Goal: Task Accomplishment & Management: Complete application form

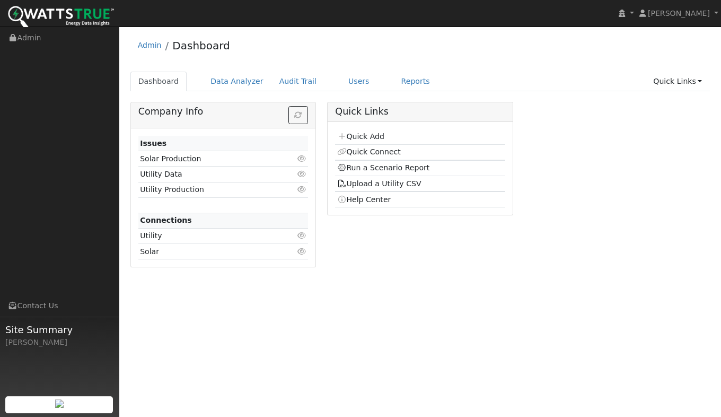
click at [366, 135] on link "Quick Add" at bounding box center [360, 136] width 47 height 8
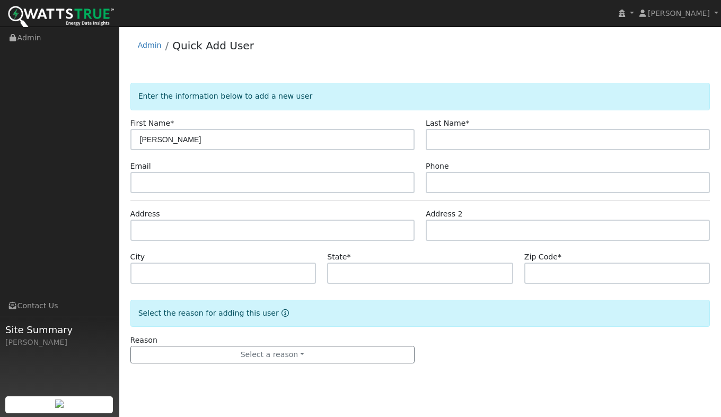
type input "James"
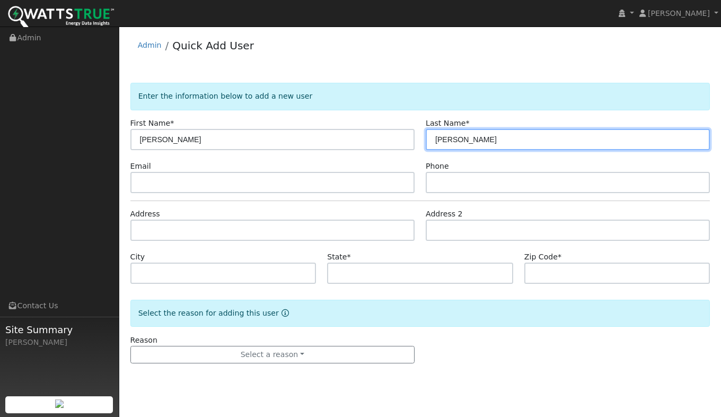
type input "Rickard"
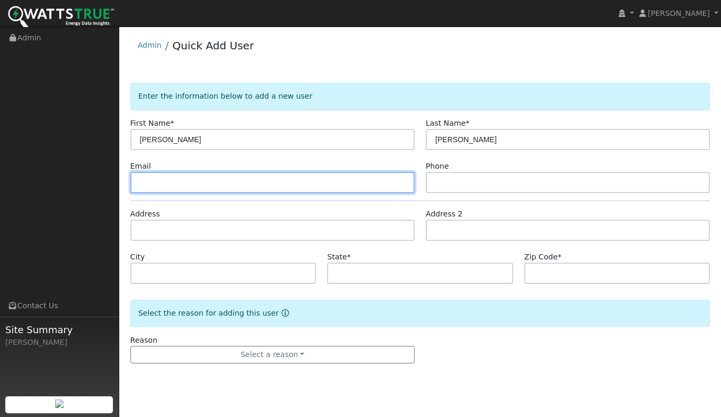
click at [154, 182] on input "text" at bounding box center [272, 182] width 284 height 21
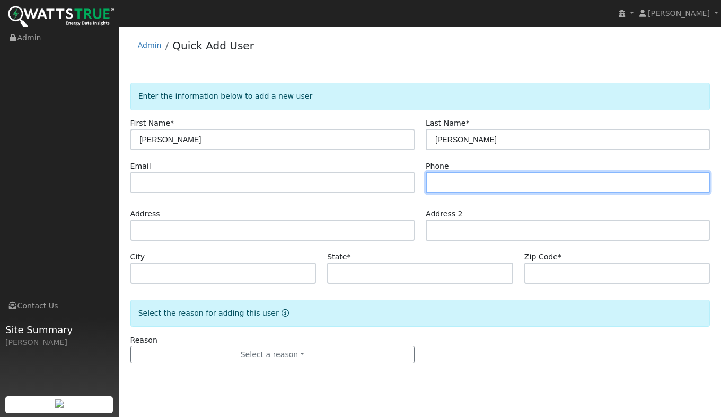
click at [453, 185] on input "text" at bounding box center [568, 182] width 284 height 21
type input "5107137125"
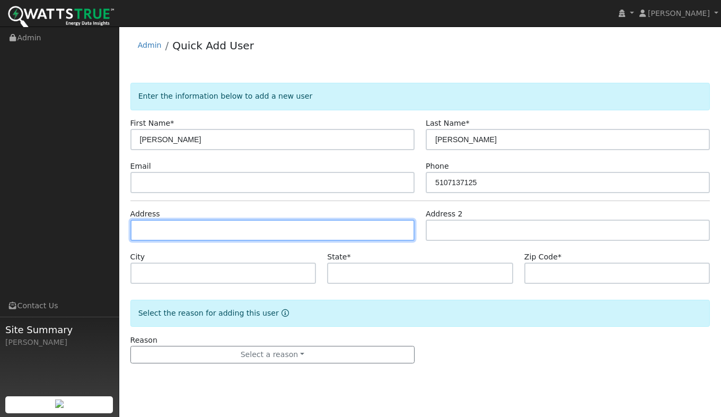
click at [233, 232] on input "text" at bounding box center [272, 229] width 284 height 21
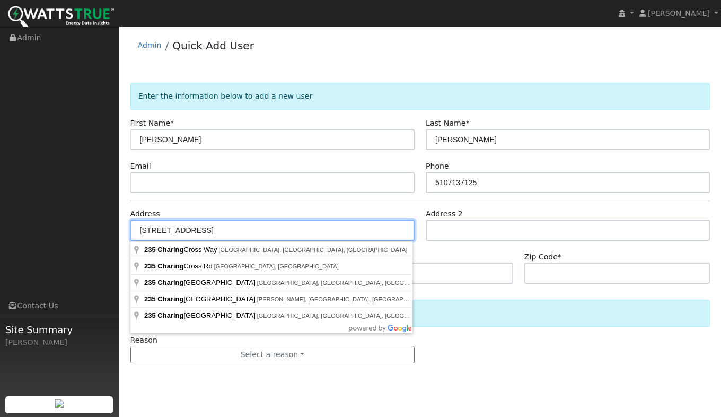
type input "235 Charing Cross Way"
type input "Pacifica"
type input "CA"
type input "94044"
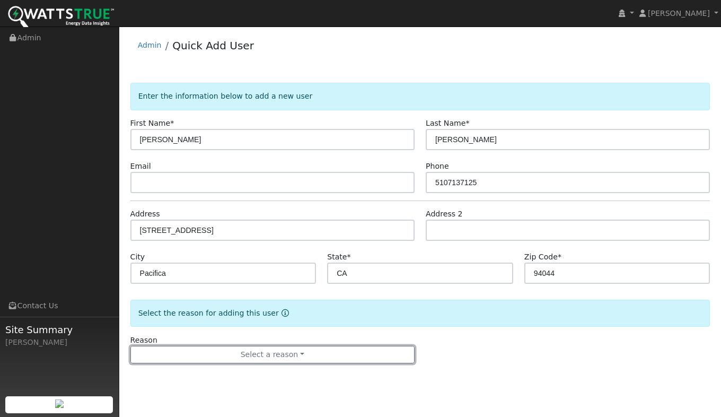
click at [268, 357] on button "Select a reason" at bounding box center [272, 355] width 284 height 18
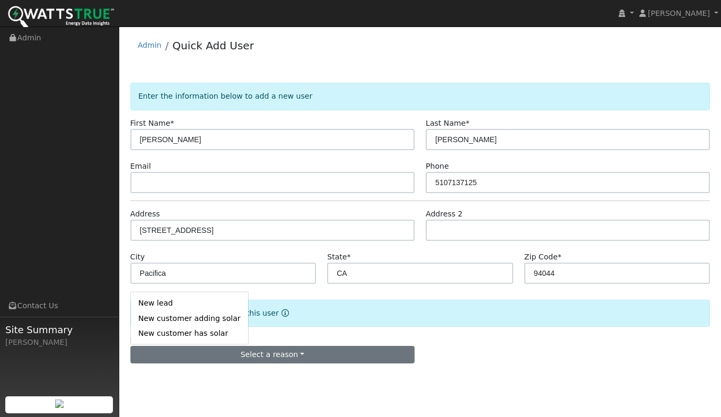
click at [172, 301] on link "New lead" at bounding box center [189, 302] width 117 height 15
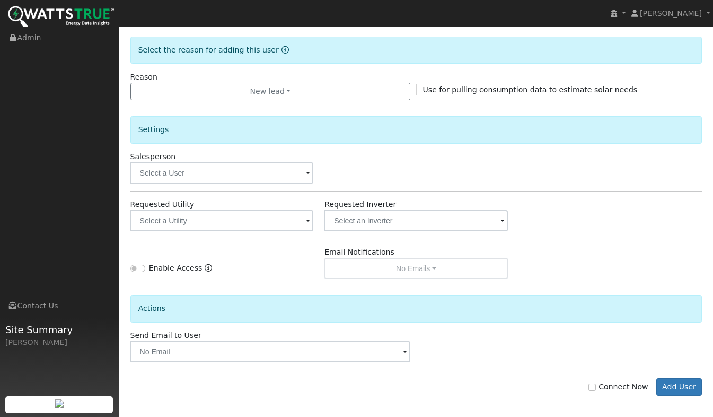
scroll to position [265, 0]
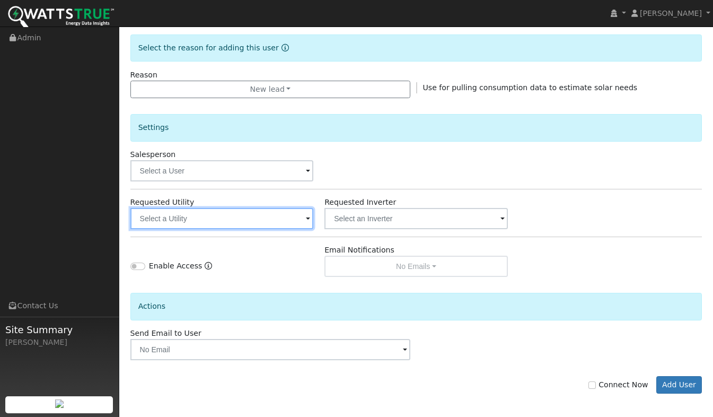
click at [177, 225] on input "text" at bounding box center [221, 218] width 183 height 21
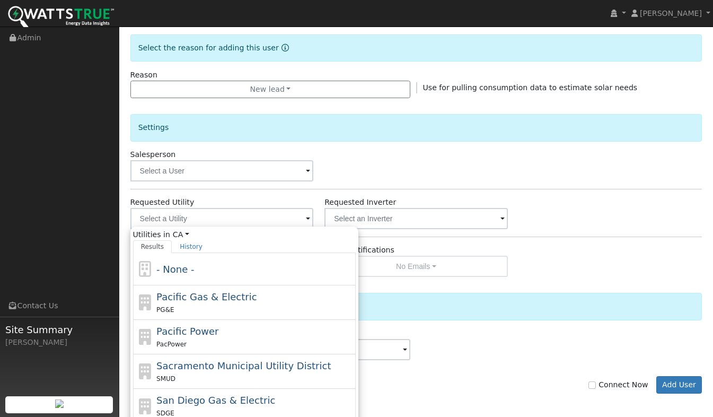
click at [186, 302] on span "Pacific Gas & Electric" at bounding box center [206, 296] width 100 height 11
type input "Pacific Gas & Electric"
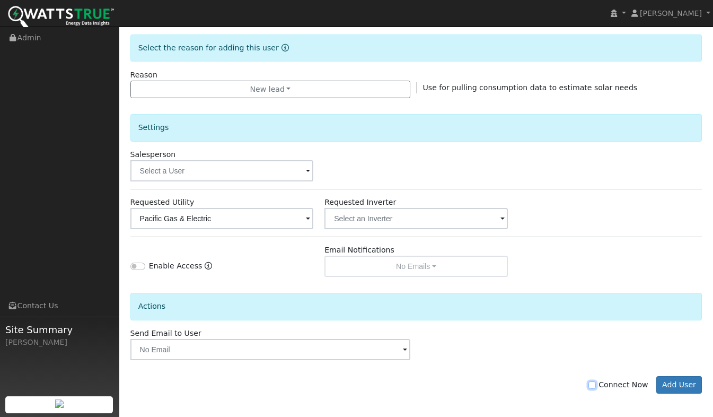
click at [596, 386] on input "Connect Now" at bounding box center [591, 384] width 7 height 7
checkbox input "true"
click at [684, 385] on button "Add User" at bounding box center [679, 385] width 46 height 18
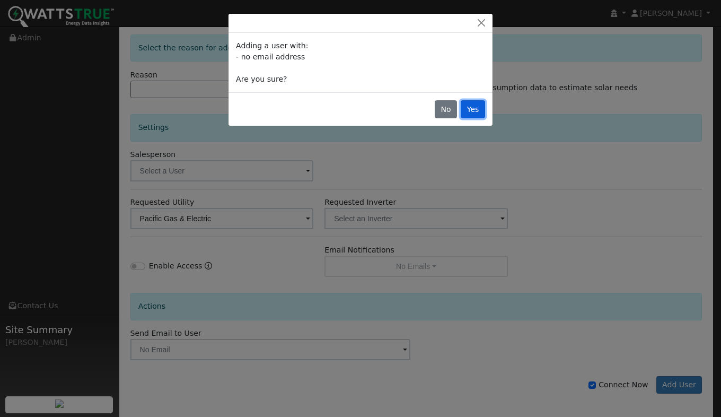
click at [473, 110] on button "Yes" at bounding box center [473, 109] width 24 height 18
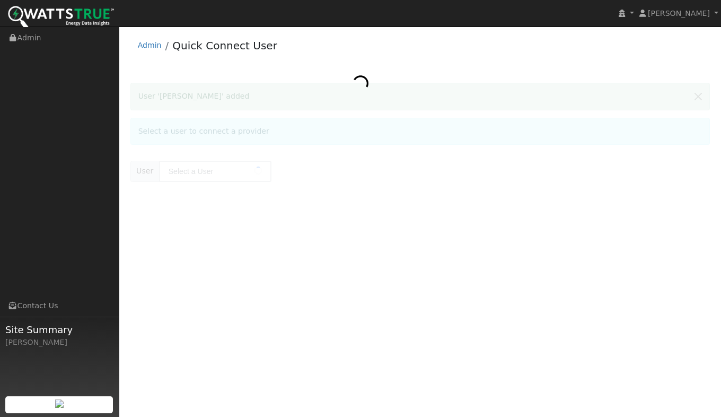
type input "[PERSON_NAME]"
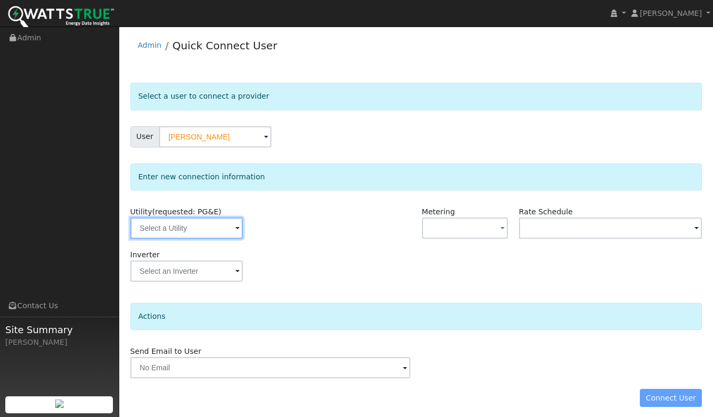
click at [148, 230] on input "text" at bounding box center [186, 227] width 112 height 21
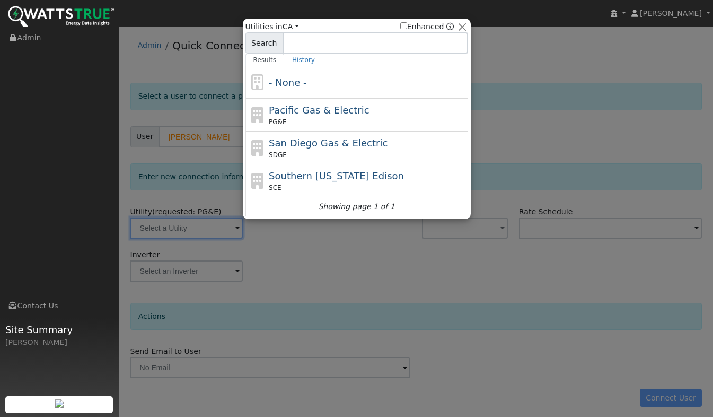
click at [306, 117] on div "PG&E" at bounding box center [367, 122] width 197 height 10
type input "PG&E"
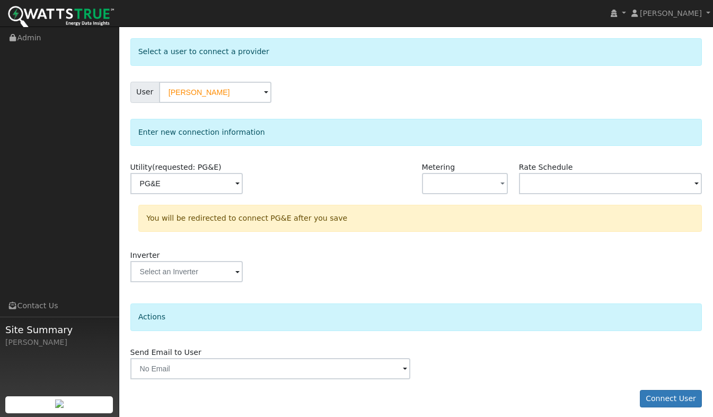
scroll to position [51, 0]
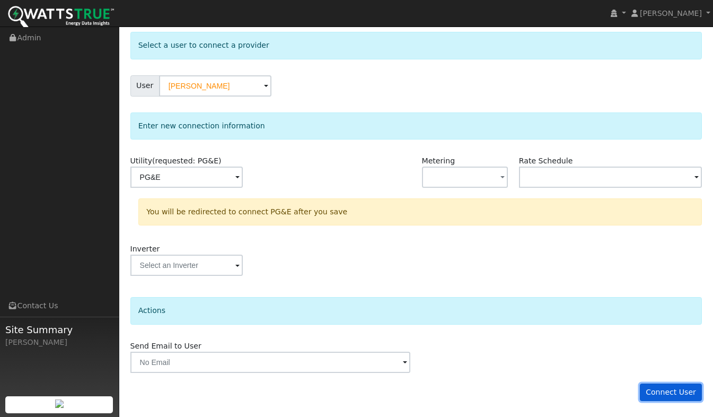
click at [672, 394] on button "Connect User" at bounding box center [671, 392] width 63 height 18
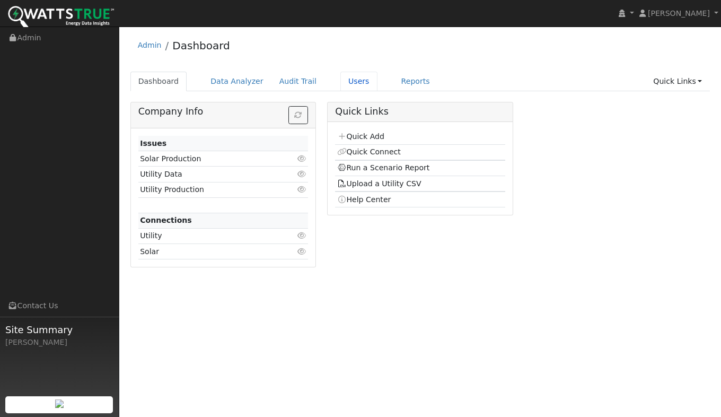
click at [345, 84] on link "Users" at bounding box center [358, 82] width 37 height 20
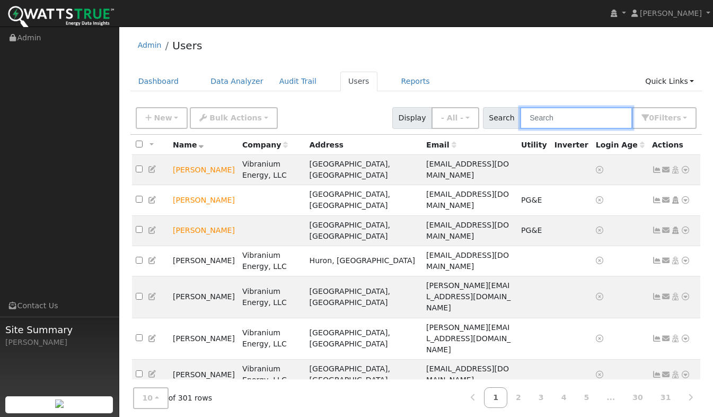
click at [566, 121] on input "text" at bounding box center [576, 118] width 112 height 22
type input "[PERSON_NAME]"
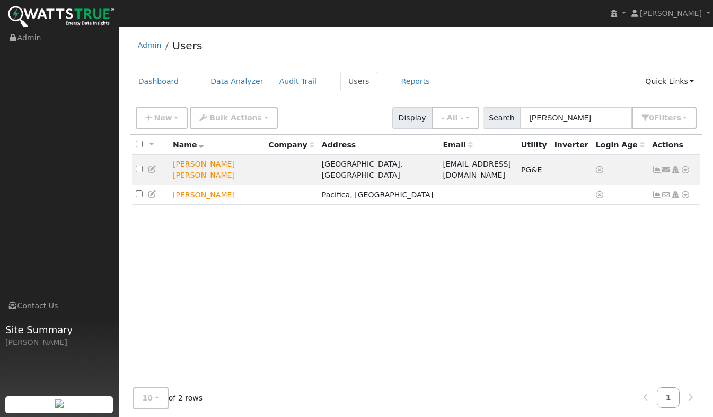
click at [686, 191] on icon at bounding box center [686, 194] width 10 height 7
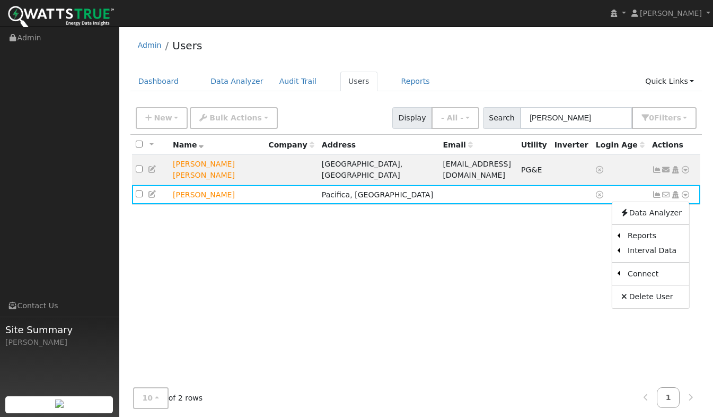
click at [0, 0] on link "Utility" at bounding box center [0, 0] width 0 height 0
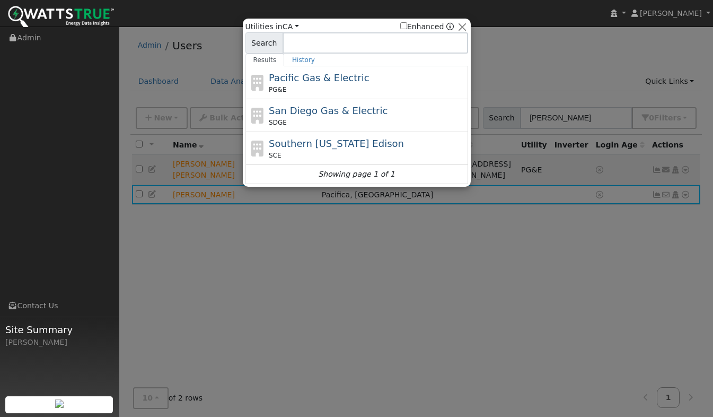
click at [294, 78] on span "Pacific Gas & Electric" at bounding box center [319, 77] width 100 height 11
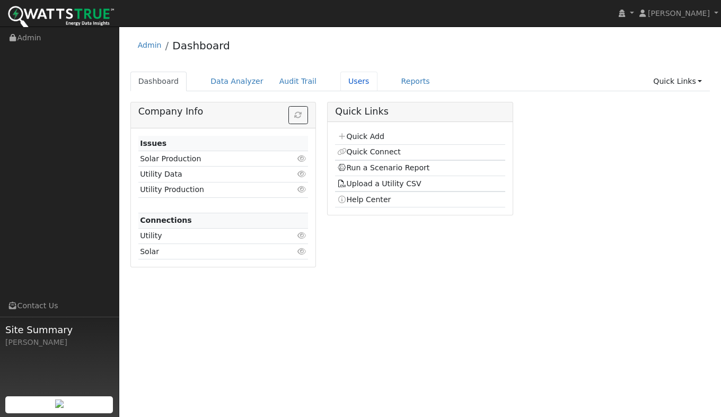
click at [341, 85] on link "Users" at bounding box center [358, 82] width 37 height 20
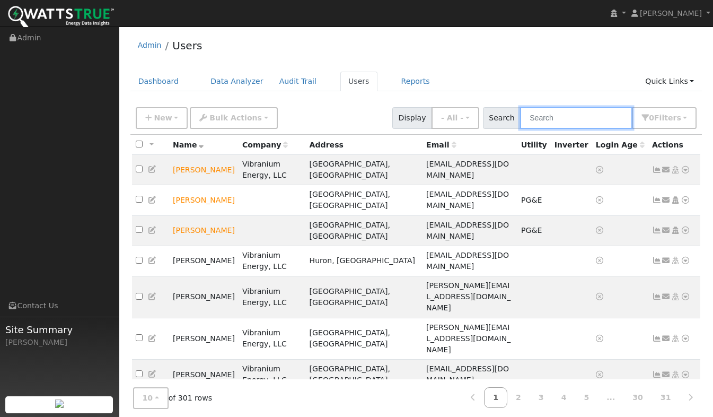
click at [567, 123] on input "text" at bounding box center [576, 118] width 112 height 22
type input "[PERSON_NAME]"
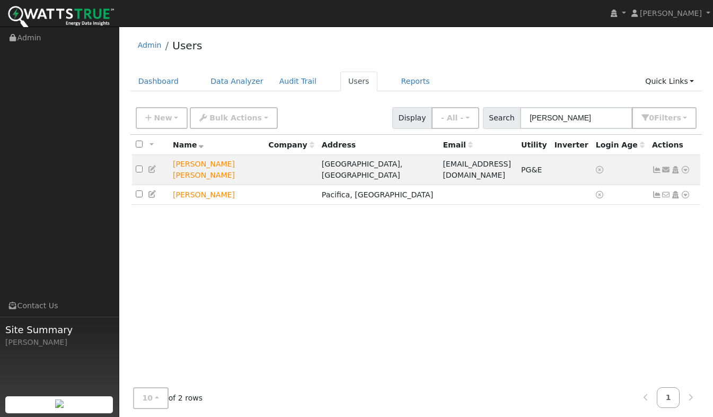
click at [688, 191] on icon at bounding box center [686, 194] width 10 height 7
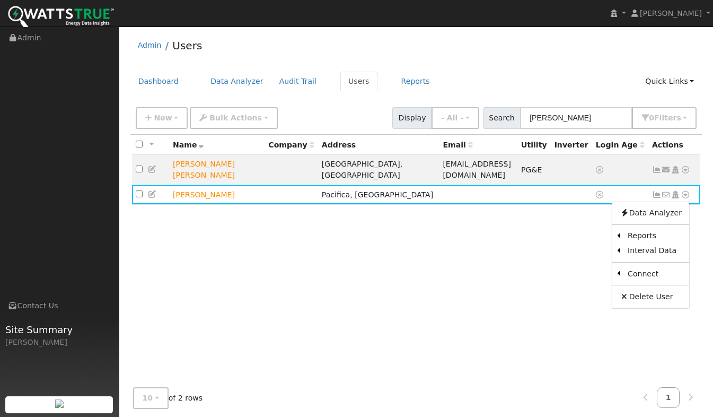
click at [0, 0] on link "Utility" at bounding box center [0, 0] width 0 height 0
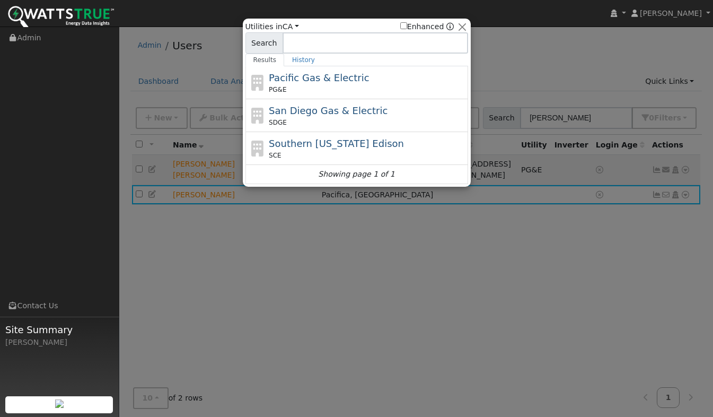
click at [294, 87] on div "PG&E" at bounding box center [367, 90] width 197 height 10
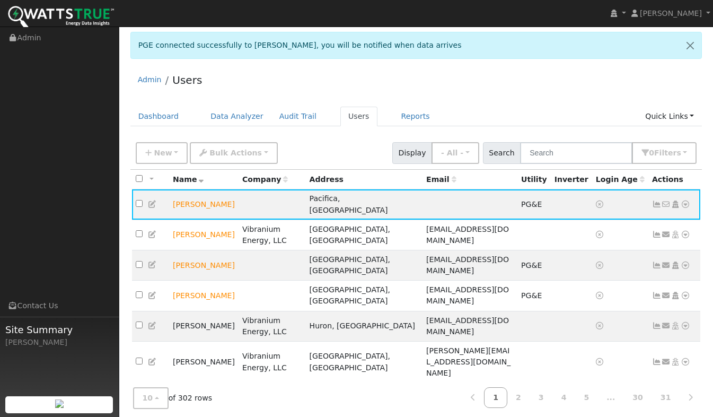
click at [688, 201] on icon at bounding box center [686, 203] width 10 height 7
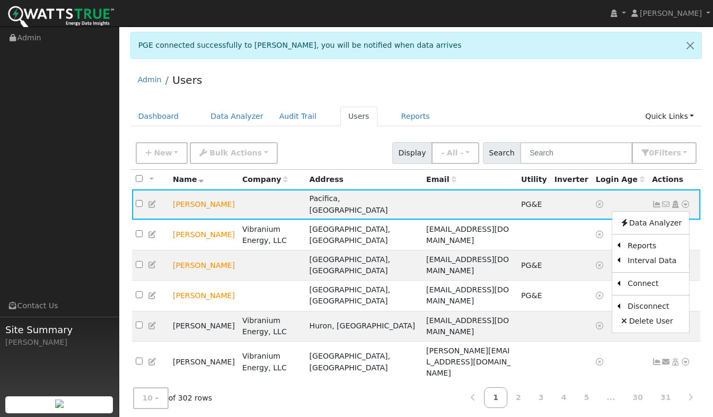
click at [0, 0] on link "Scenario" at bounding box center [0, 0] width 0 height 0
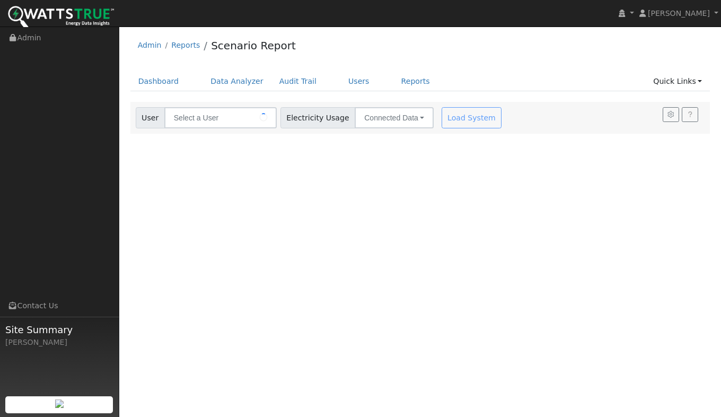
type input "[PERSON_NAME]"
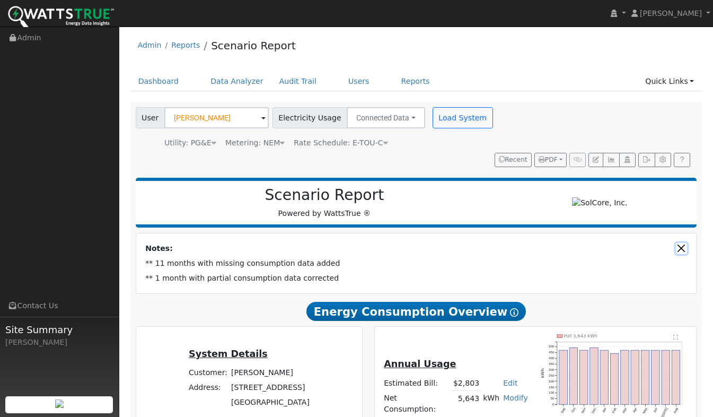
click at [676, 243] on button "Close" at bounding box center [681, 248] width 11 height 11
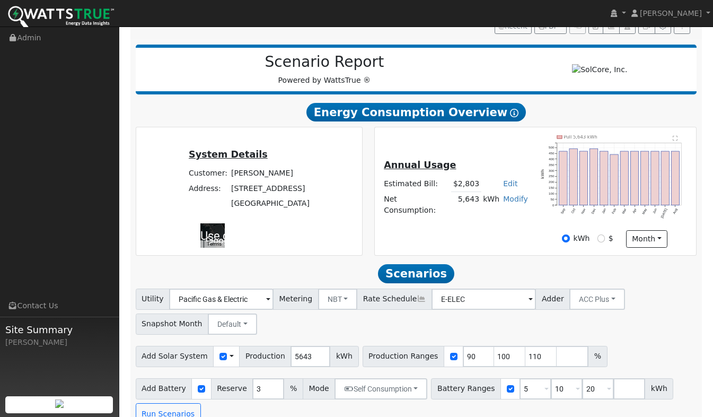
scroll to position [136, 0]
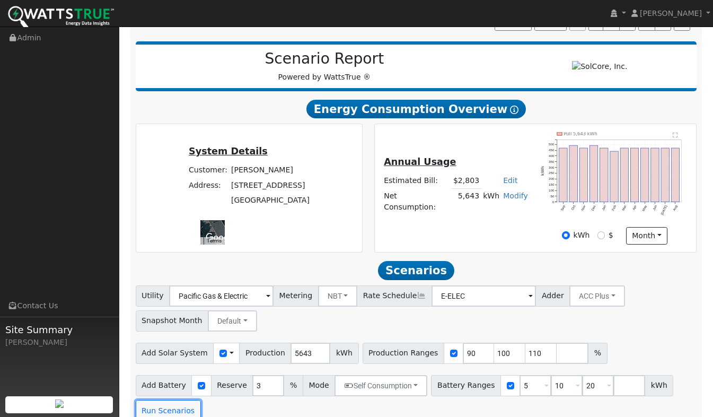
click at [162, 402] on button "Run Scenarios" at bounding box center [168, 410] width 65 height 21
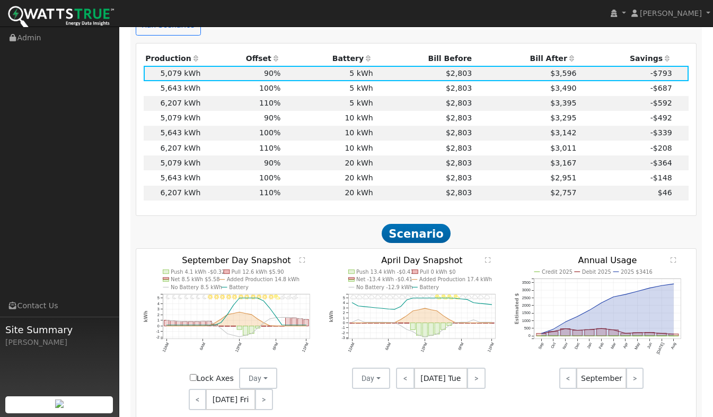
scroll to position [636, 0]
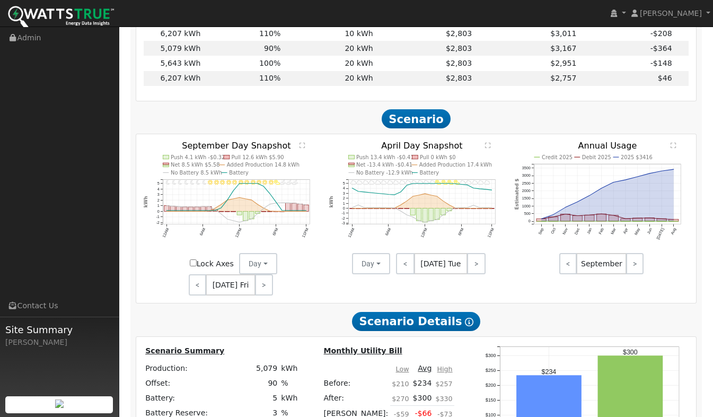
click at [674, 142] on text "" at bounding box center [674, 145] width 6 height 6
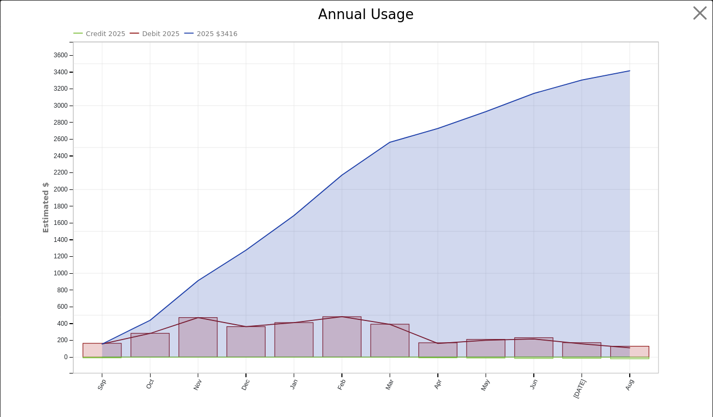
scroll to position [638, 0]
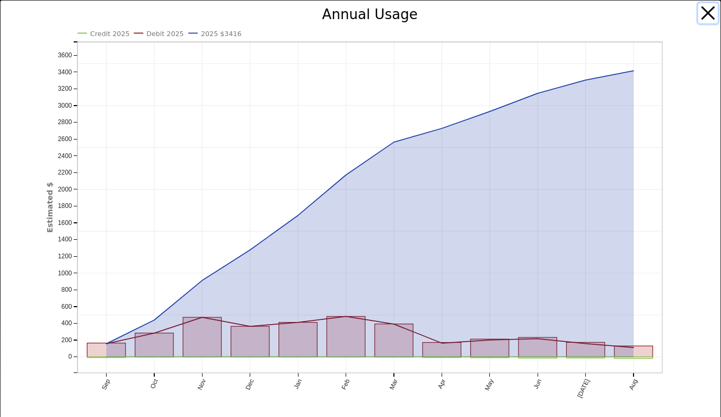
click at [700, 14] on button "button" at bounding box center [708, 13] width 20 height 20
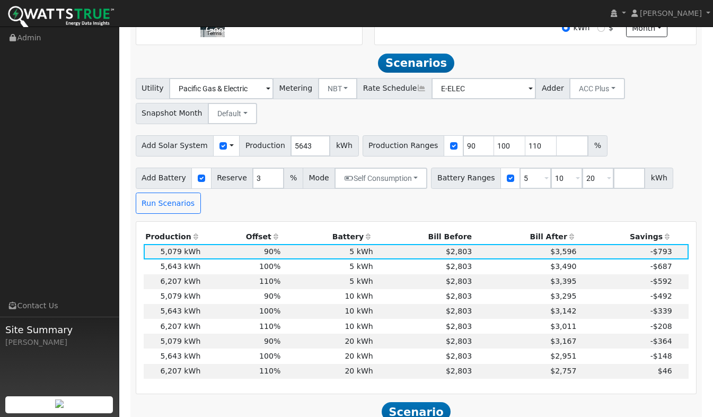
scroll to position [424, 0]
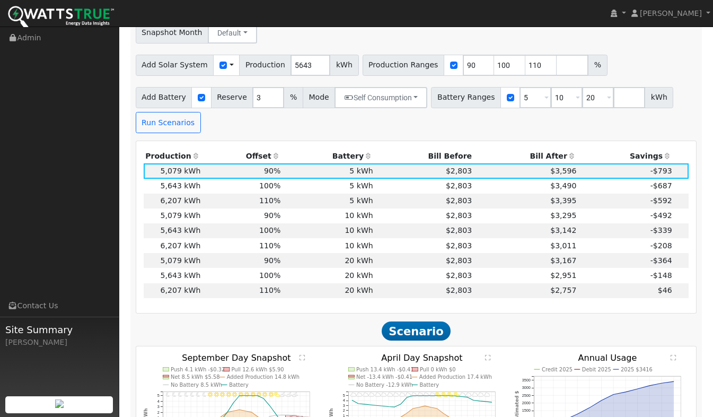
click at [400, 283] on td "$2,803" at bounding box center [424, 290] width 99 height 15
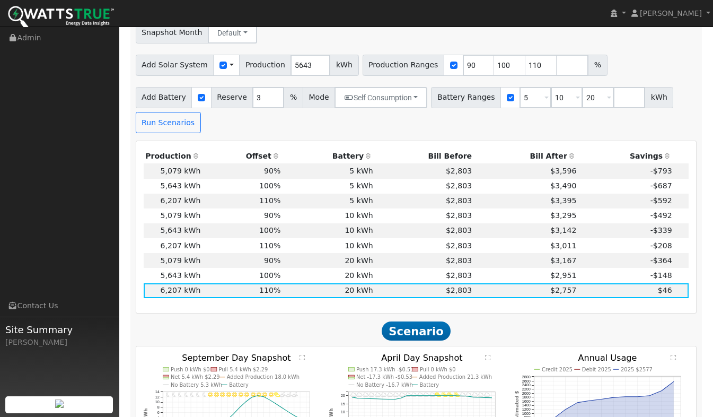
click at [399, 283] on td "$2,803" at bounding box center [424, 290] width 99 height 15
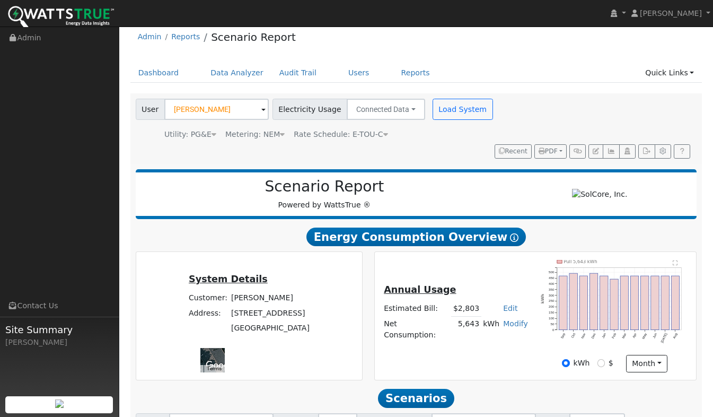
scroll to position [0, 0]
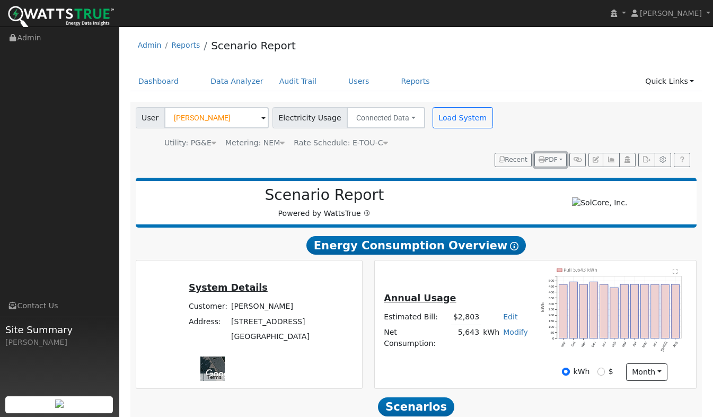
click at [560, 153] on button "PDF" at bounding box center [550, 160] width 32 height 15
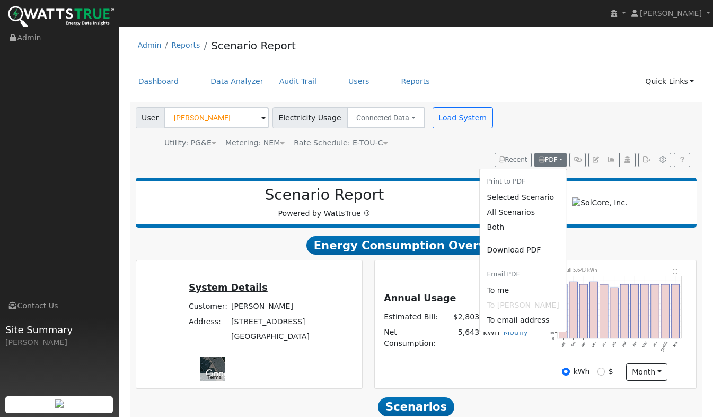
click at [516, 190] on link "Selected Scenario" at bounding box center [522, 197] width 87 height 15
